Goal: Task Accomplishment & Management: Complete application form

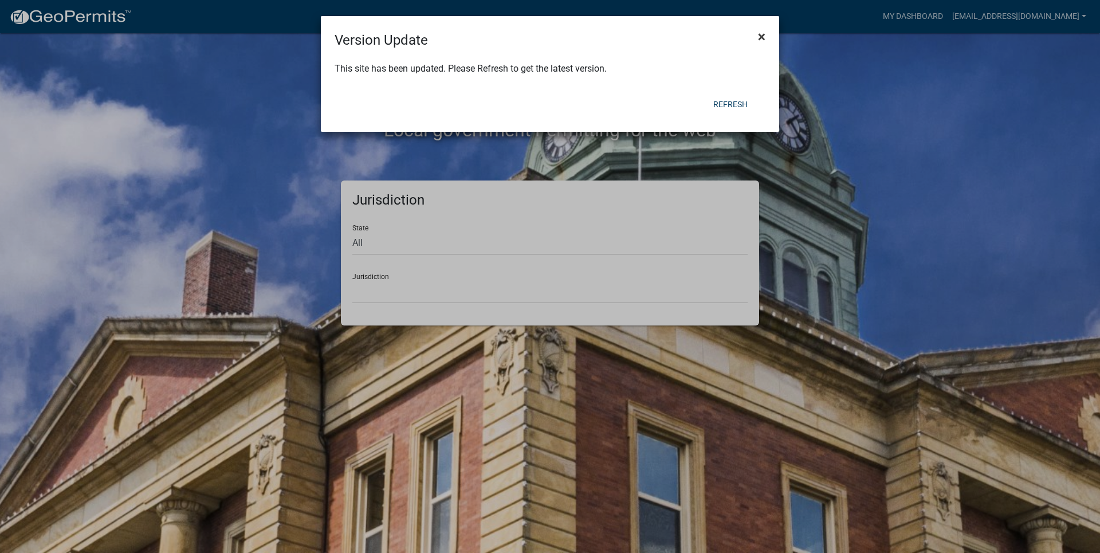
click at [767, 28] on button "×" at bounding box center [762, 37] width 26 height 32
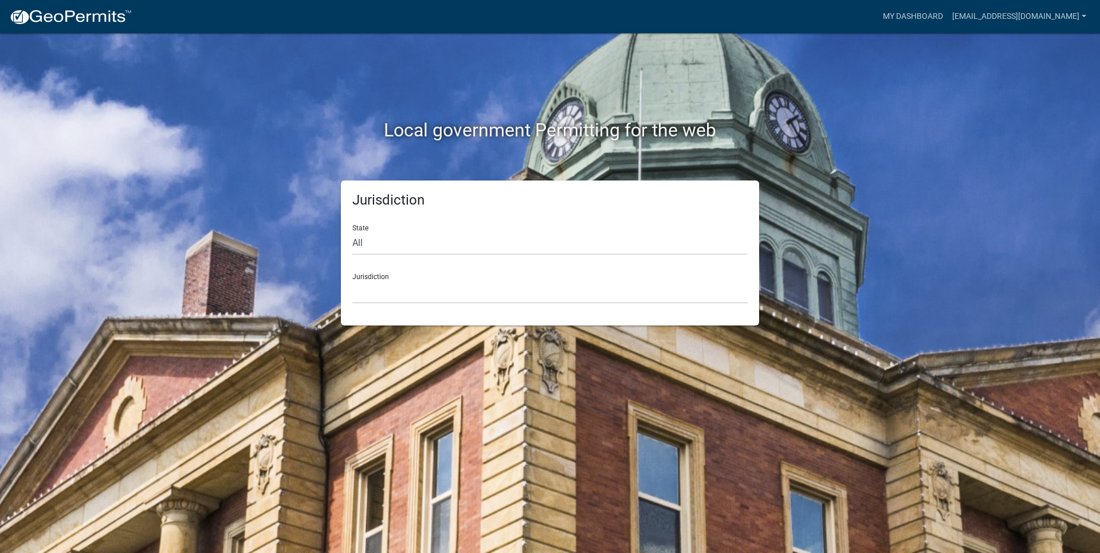
click at [394, 316] on div "Jurisdiction State All [US_STATE] [US_STATE] [US_STATE] [US_STATE] [US_STATE] […" at bounding box center [550, 252] width 418 height 145
click at [390, 302] on select "[GEOGRAPHIC_DATA], [US_STATE] [GEOGRAPHIC_DATA], [US_STATE][PERSON_NAME][GEOGRA…" at bounding box center [549, 291] width 395 height 23
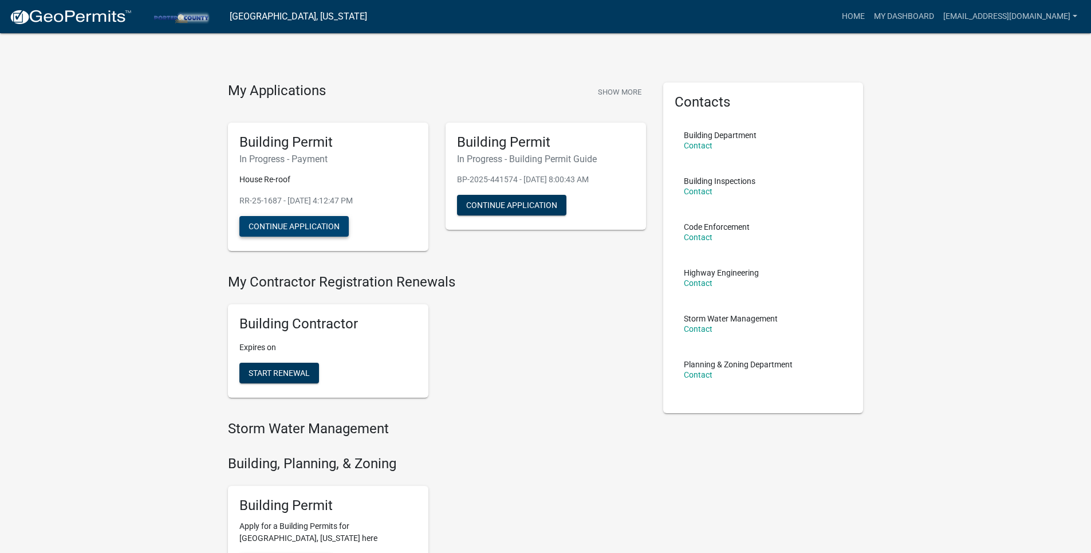
click at [307, 220] on button "Continue Application" at bounding box center [293, 226] width 109 height 21
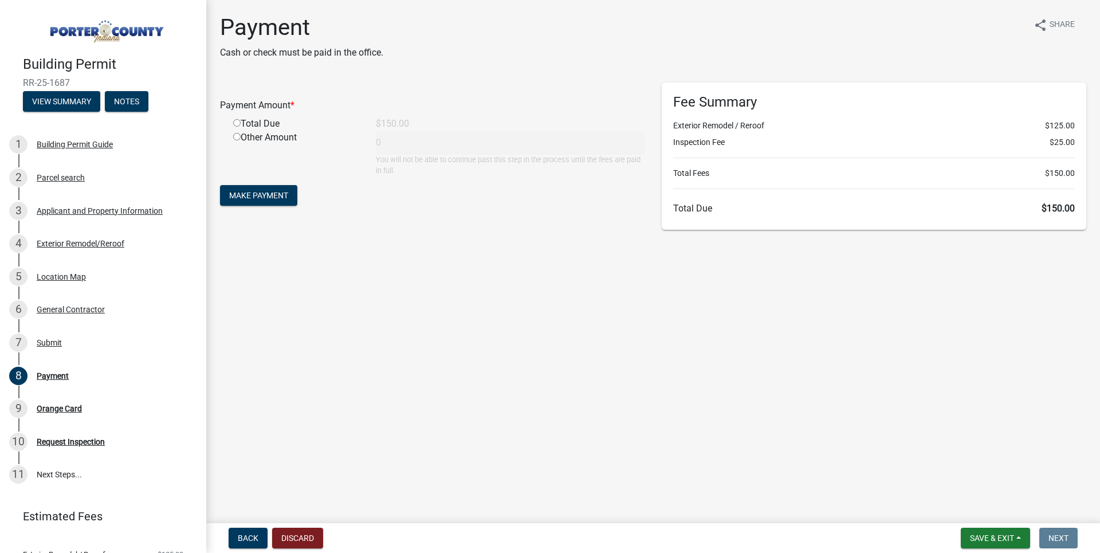
click at [263, 120] on div "Total Due" at bounding box center [296, 124] width 143 height 14
click at [240, 125] on input "radio" at bounding box center [236, 122] width 7 height 7
radio input "true"
type input "150"
click at [255, 202] on button "Make Payment" at bounding box center [258, 195] width 77 height 21
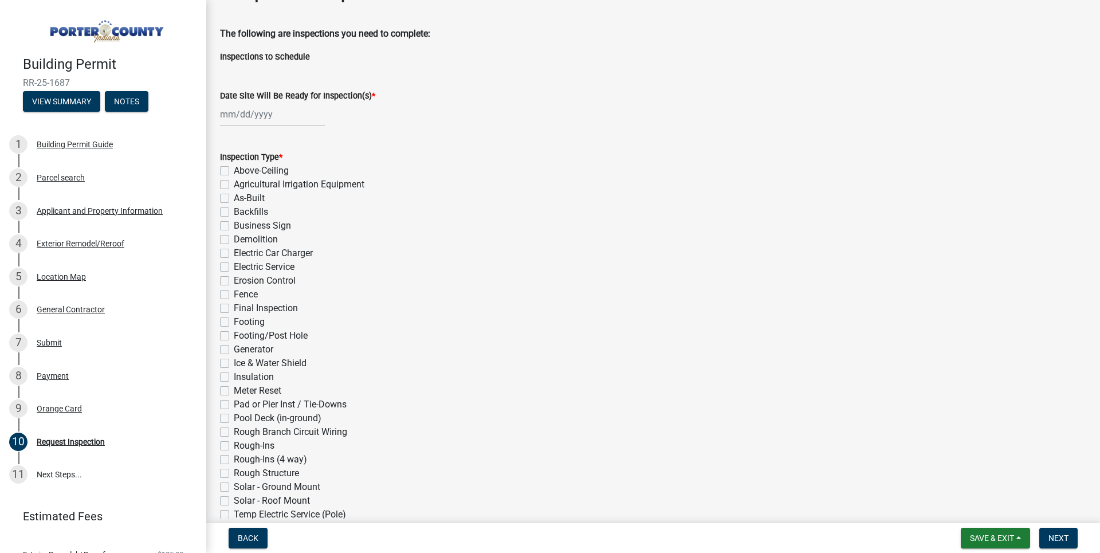
scroll to position [57, 0]
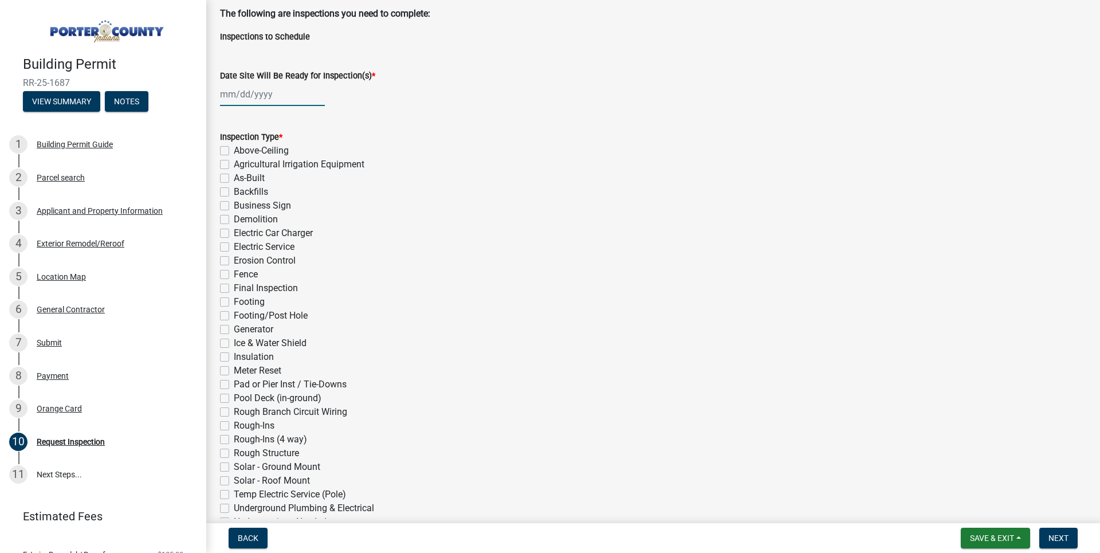
click at [260, 101] on div at bounding box center [272, 93] width 105 height 23
select select "9"
select select "2025"
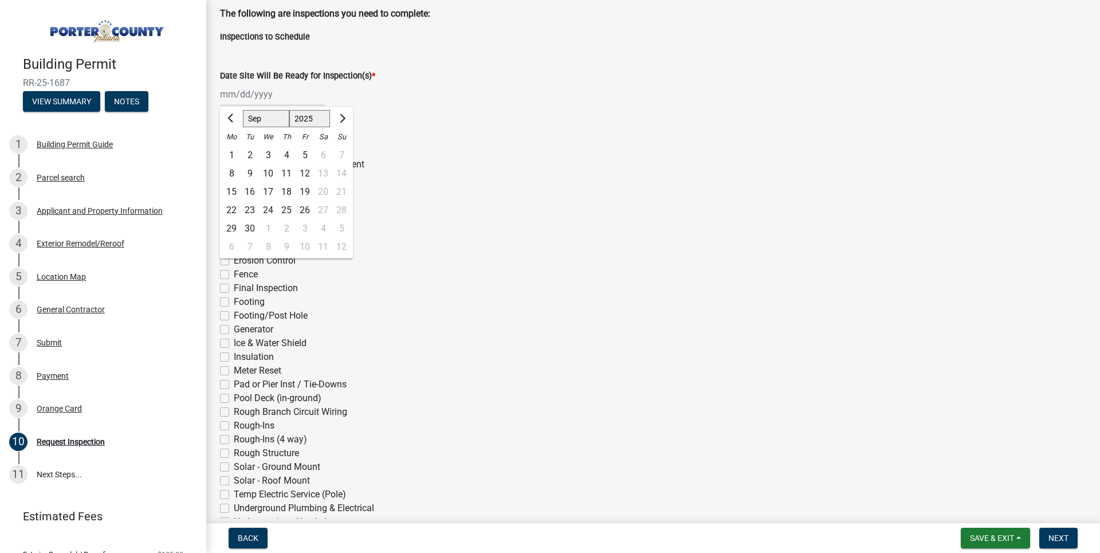
click at [319, 154] on div "1 2 3 4 5 6 7" at bounding box center [286, 155] width 133 height 18
click at [331, 156] on div "1 2 3 4 5 6 7" at bounding box center [286, 155] width 133 height 18
click at [323, 156] on div "1 2 3 4 5 6 7" at bounding box center [286, 155] width 133 height 18
click at [506, 158] on div "Agricultural Irrigation Equipment" at bounding box center [653, 165] width 866 height 14
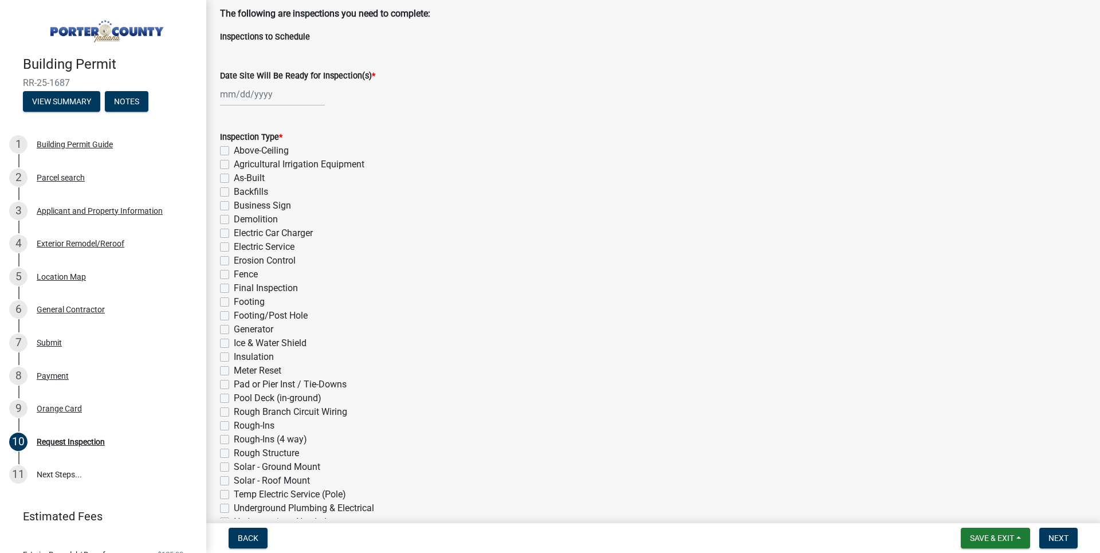
scroll to position [115, 0]
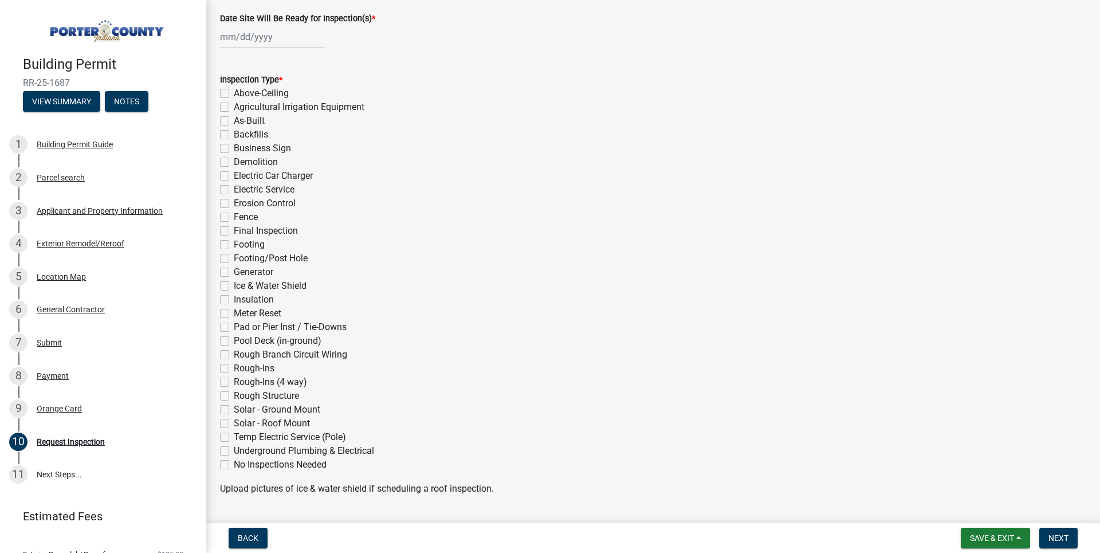
click at [261, 277] on label "Generator" at bounding box center [254, 272] width 40 height 14
click at [241, 273] on input "Generator" at bounding box center [237, 268] width 7 height 7
checkbox input "true"
checkbox input "false"
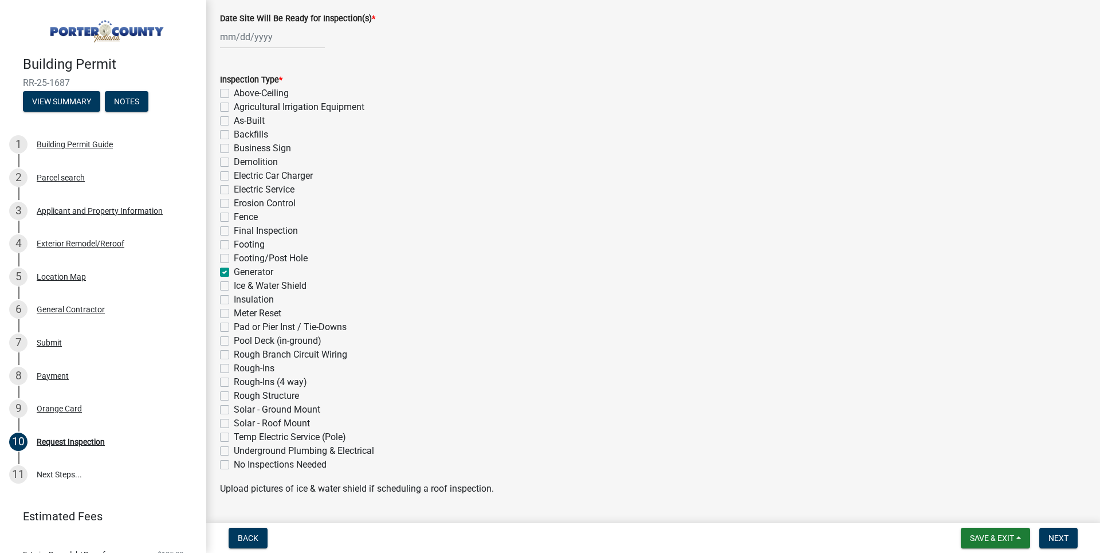
checkbox input "false"
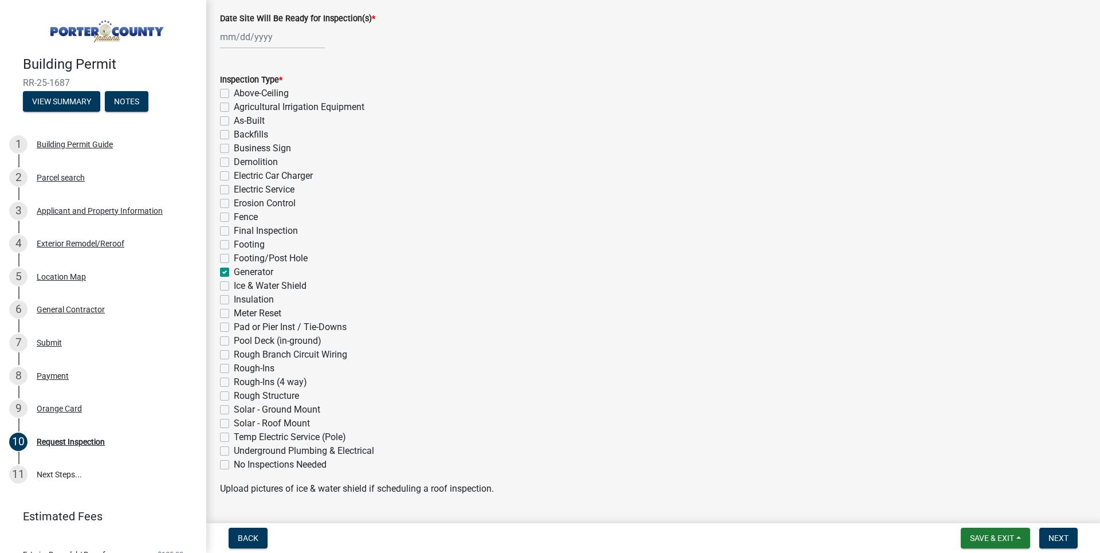
checkbox input "false"
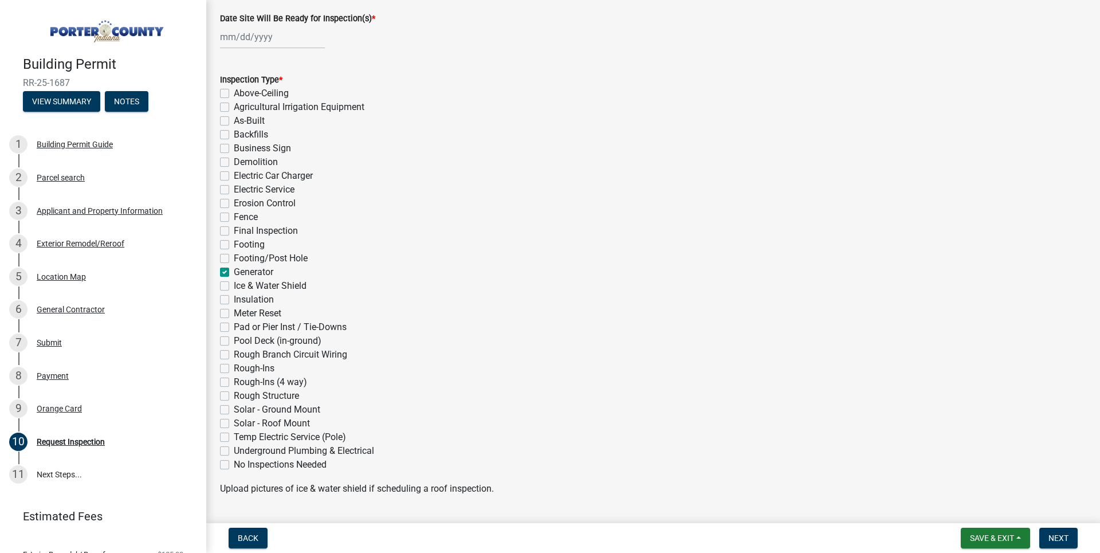
checkbox input "false"
checkbox input "true"
checkbox input "false"
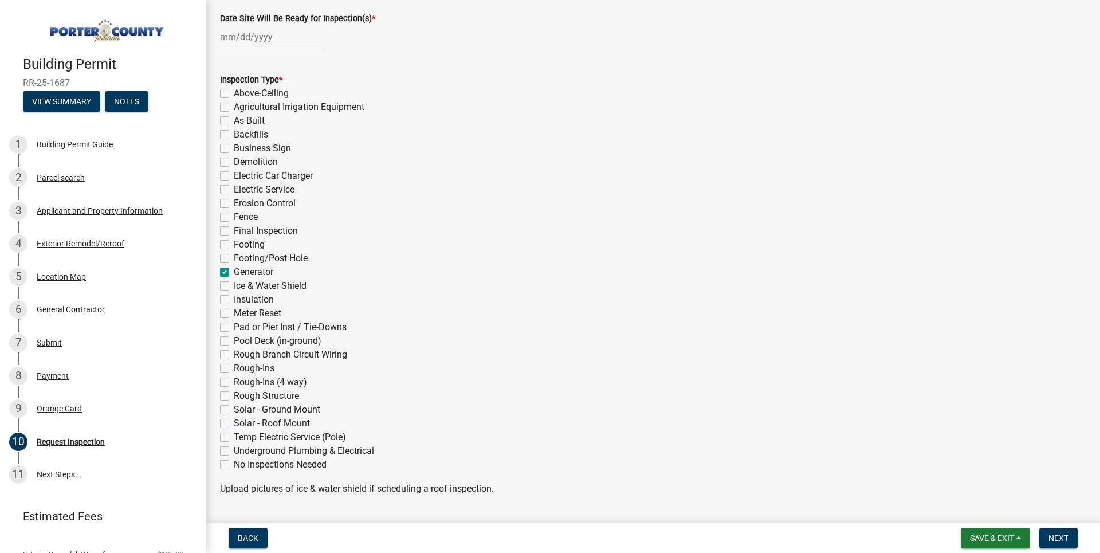
checkbox input "false"
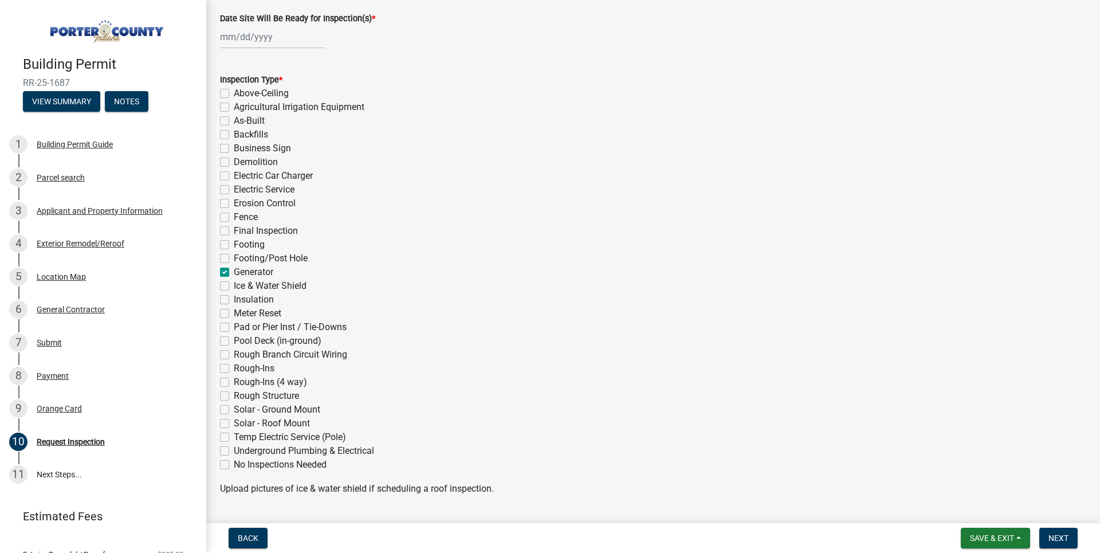
checkbox input "false"
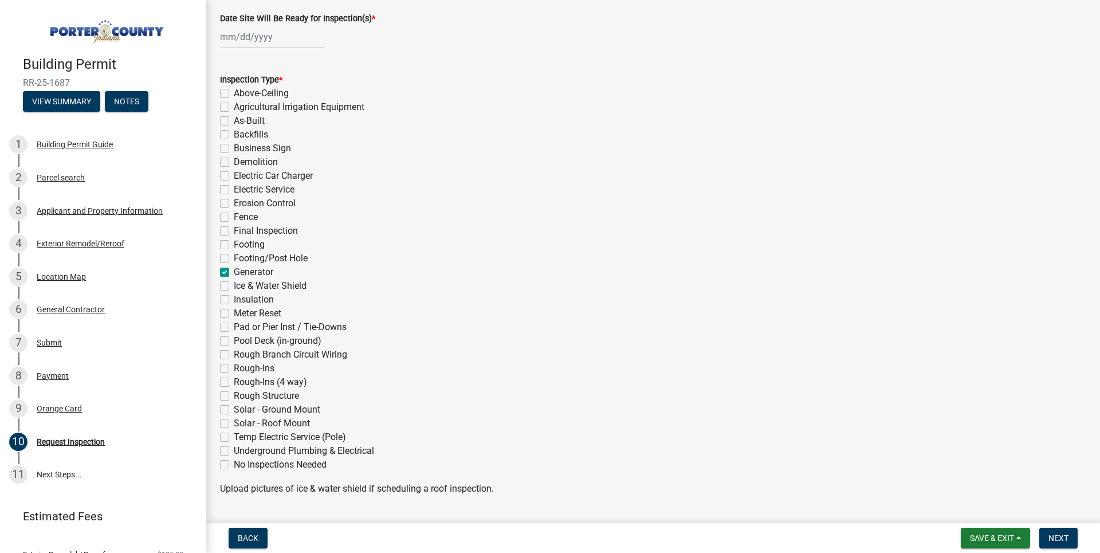
checkbox input "false"
click at [242, 284] on label "Ice & Water Shield" at bounding box center [270, 286] width 73 height 14
click at [241, 284] on input "Ice & Water Shield" at bounding box center [237, 282] width 7 height 7
checkbox input "true"
checkbox input "false"
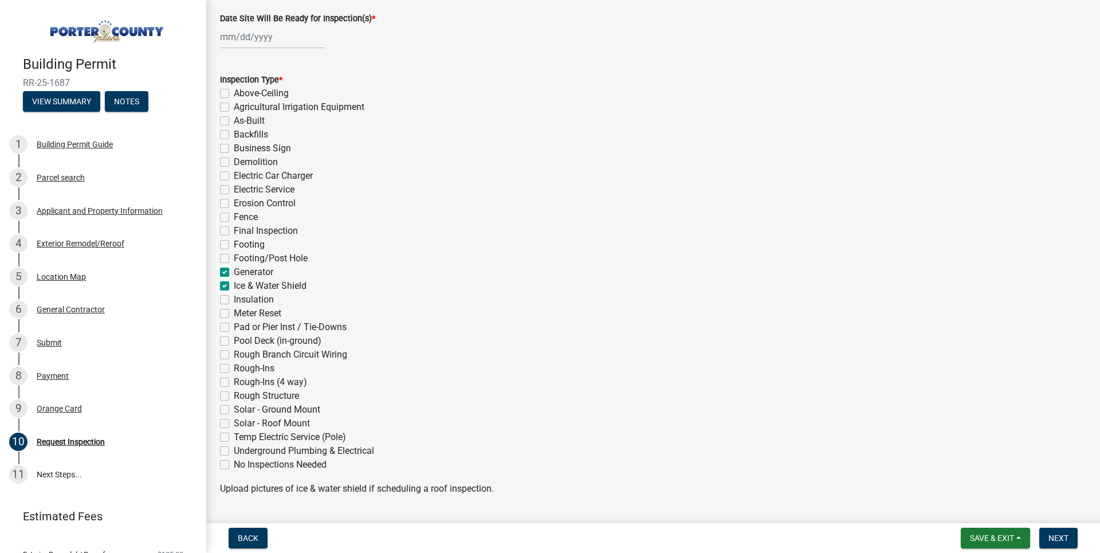
checkbox input "false"
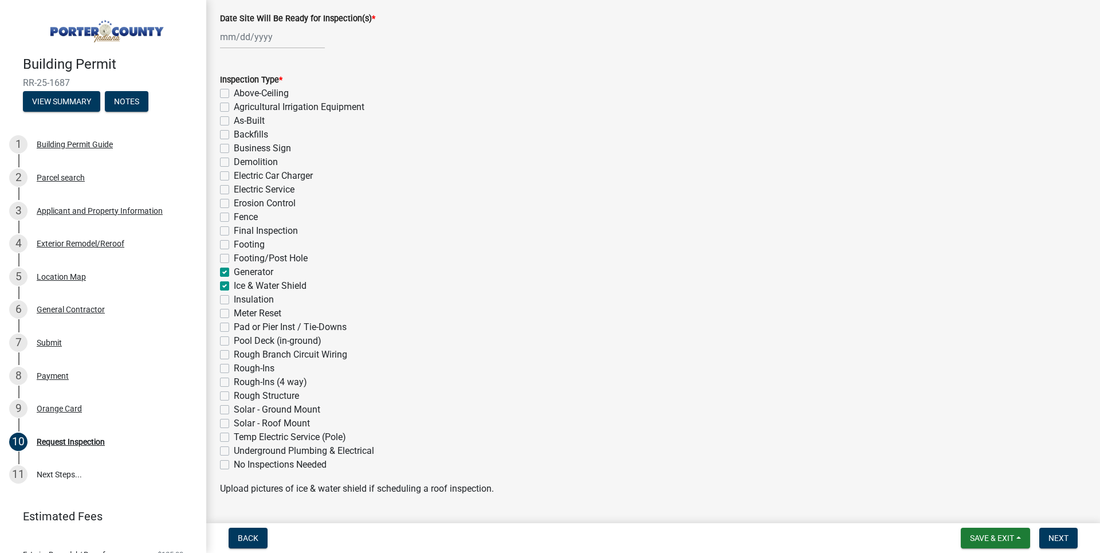
checkbox input "false"
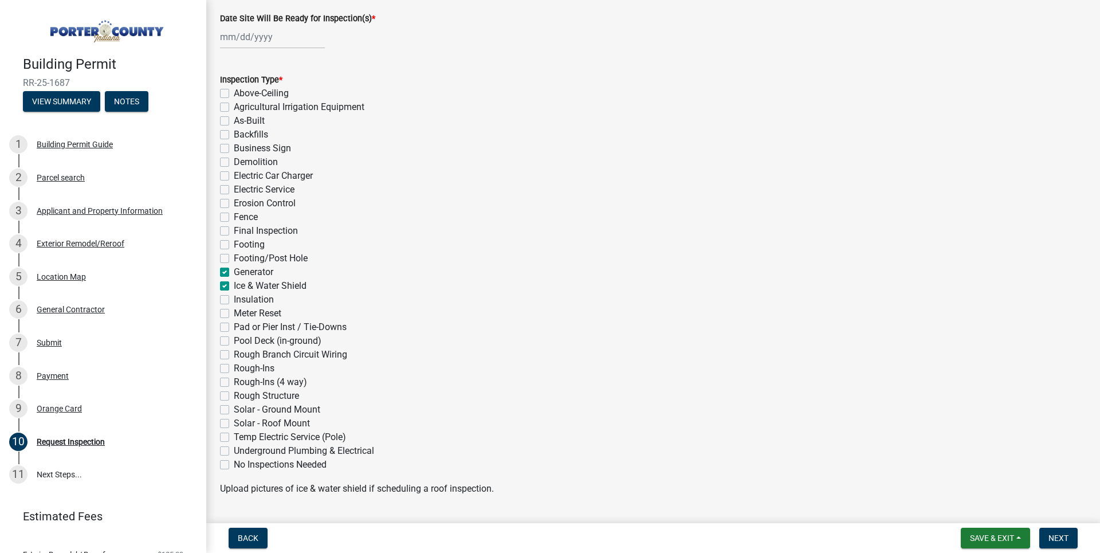
checkbox input "false"
checkbox input "true"
checkbox input "false"
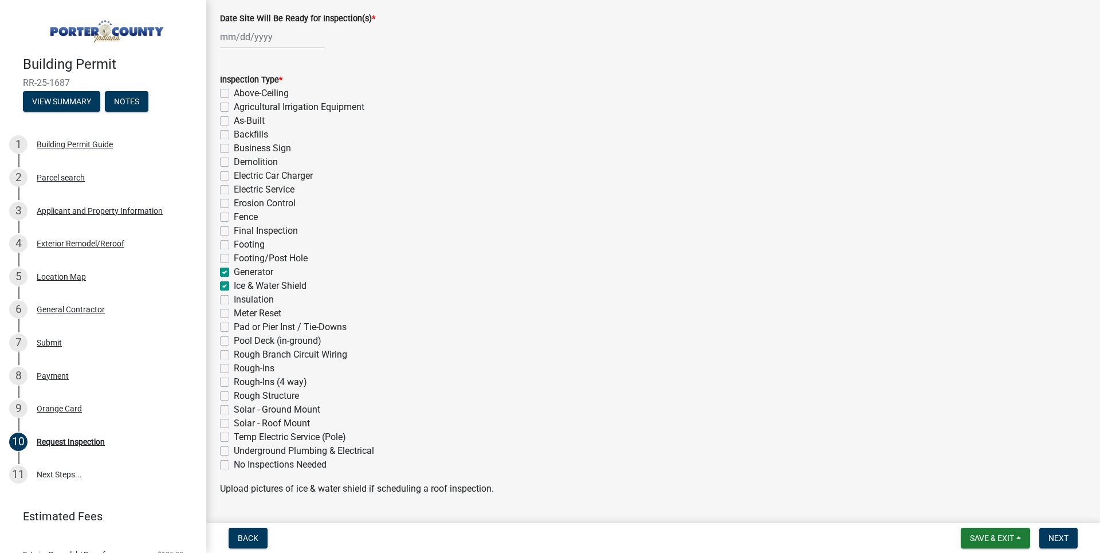
checkbox input "false"
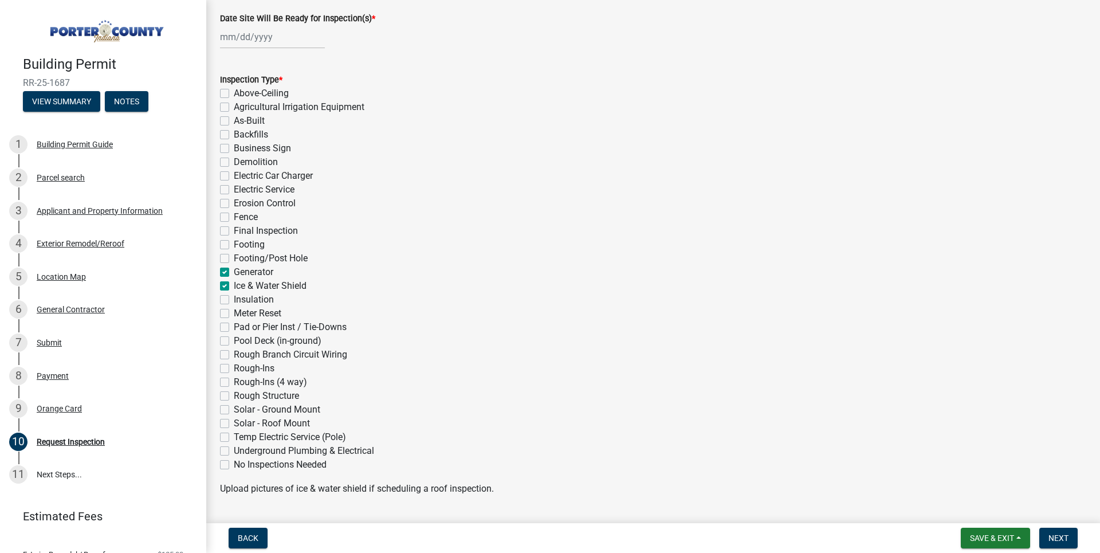
checkbox input "false"
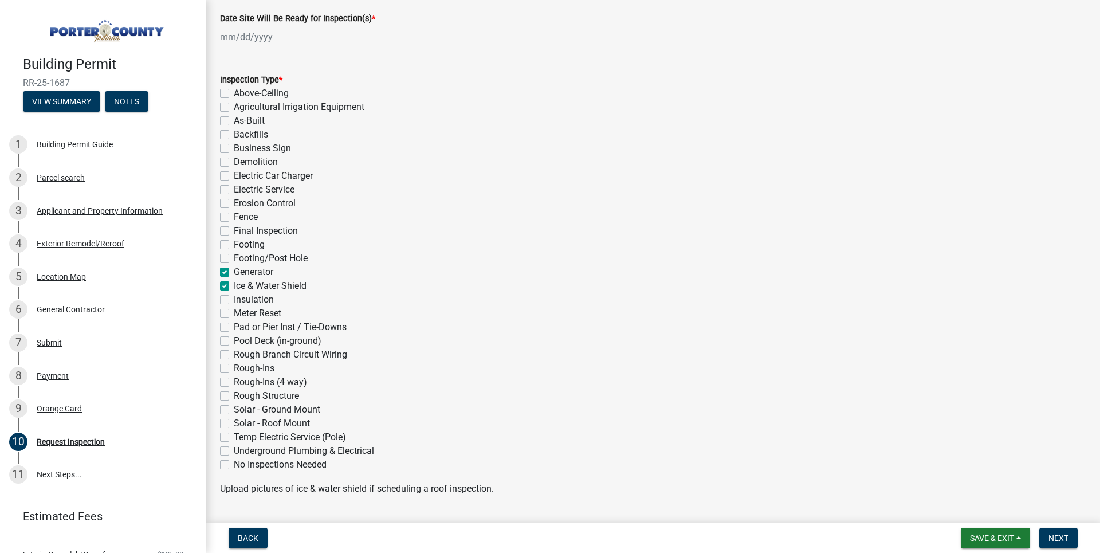
checkbox input "false"
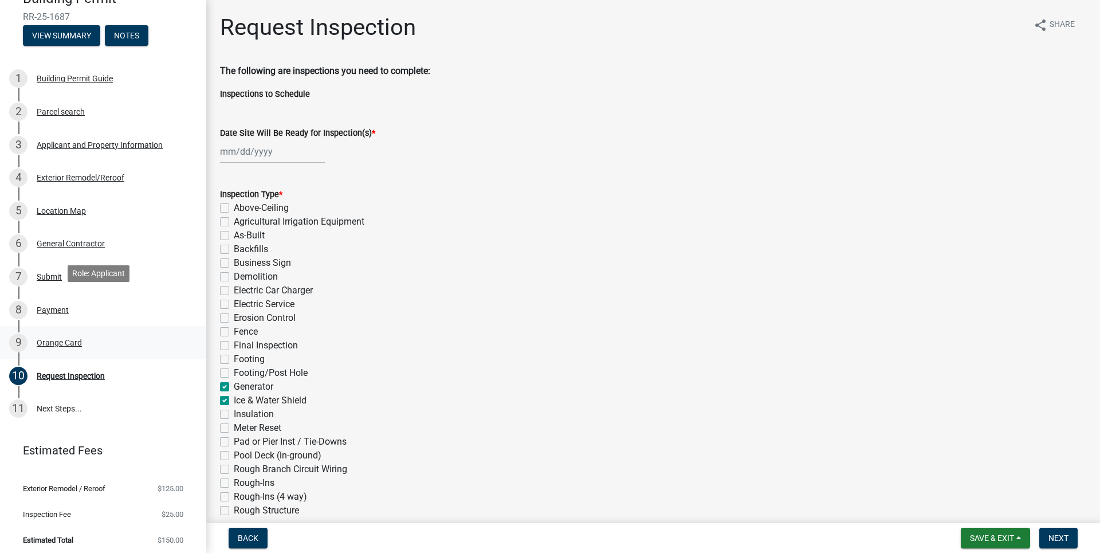
scroll to position [69, 0]
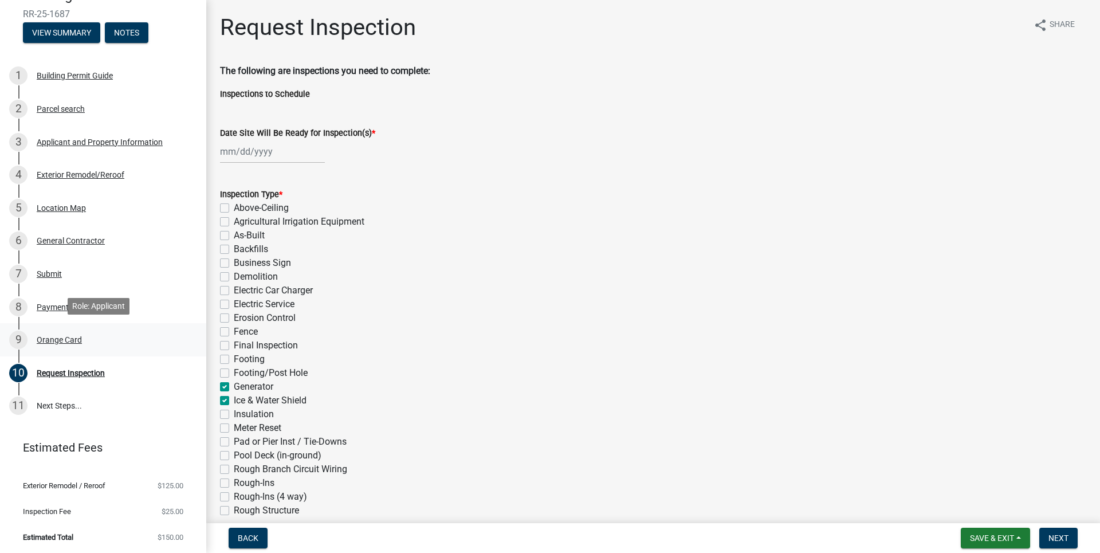
click at [55, 331] on div "9 Orange Card" at bounding box center [98, 340] width 179 height 18
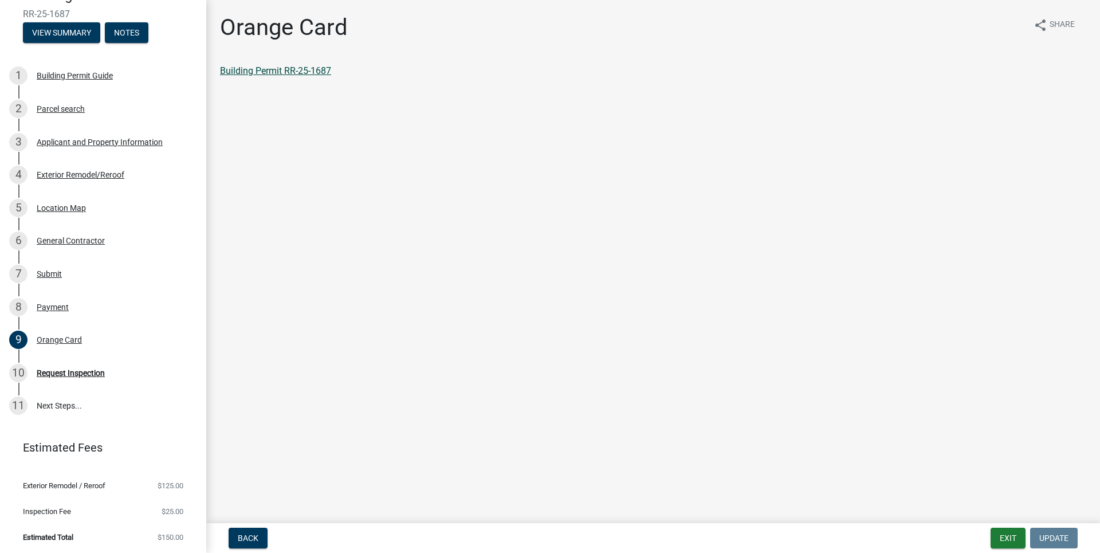
click at [250, 71] on link "Building Permit RR-25-1687" at bounding box center [275, 70] width 111 height 11
click at [60, 398] on link "11 Next Steps..." at bounding box center [103, 406] width 206 height 33
click at [45, 374] on div "Request Inspection" at bounding box center [71, 373] width 68 height 8
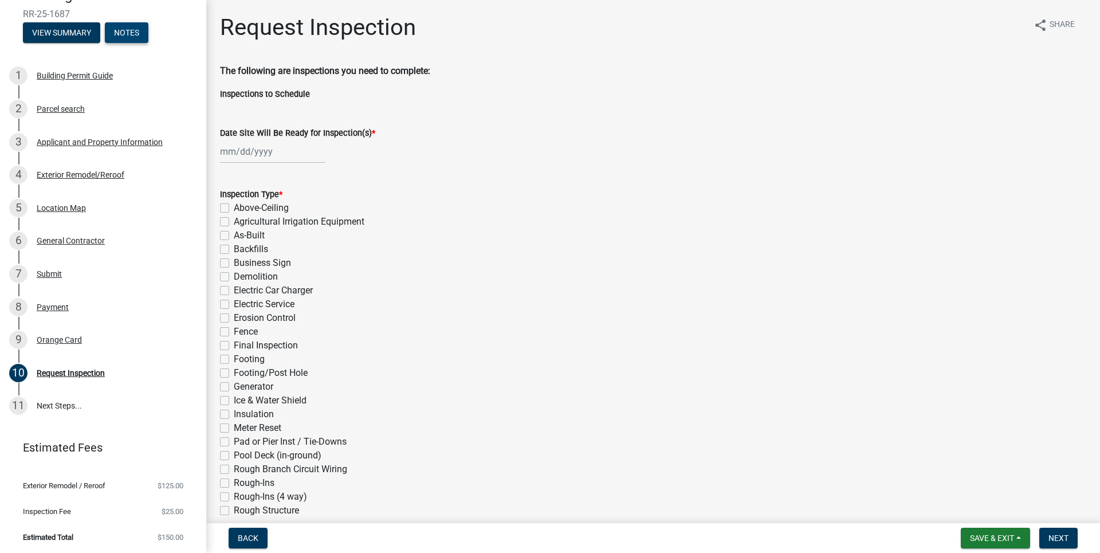
scroll to position [0, 0]
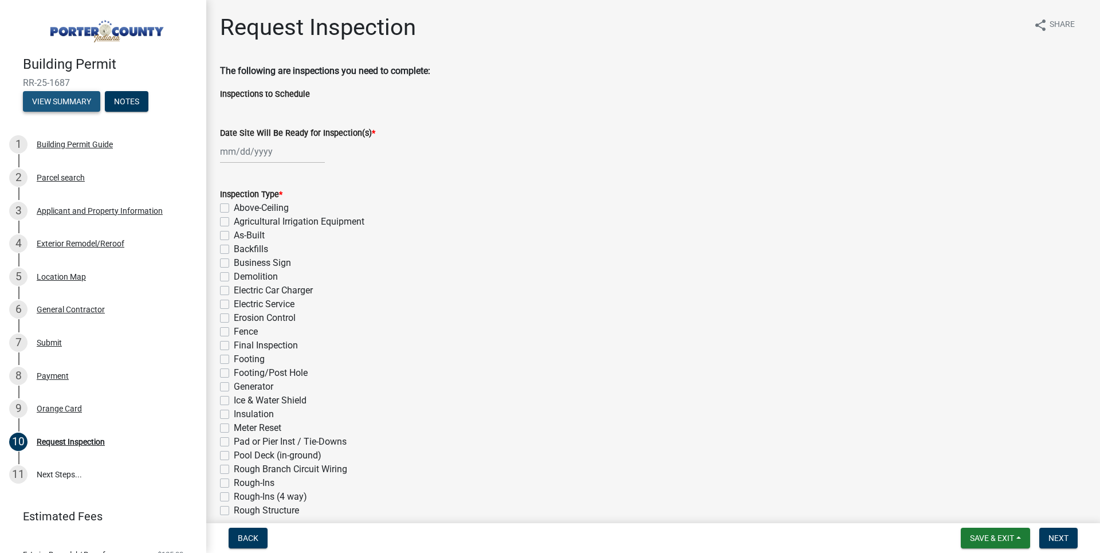
click at [57, 104] on button "View Summary" at bounding box center [61, 101] width 77 height 21
